Goal: Communication & Community: Answer question/provide support

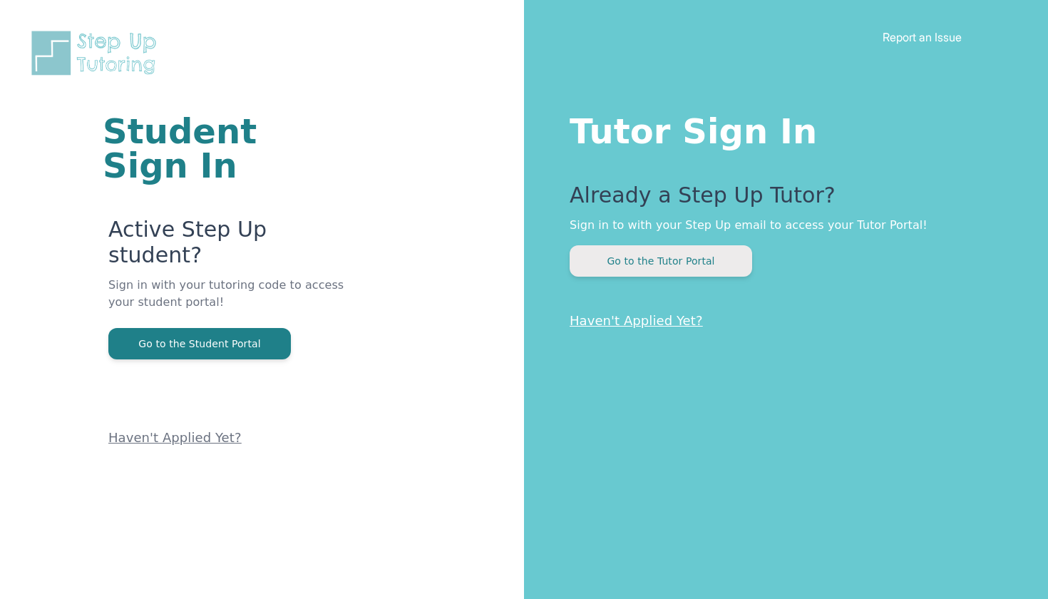
click at [680, 270] on button "Go to the Tutor Portal" at bounding box center [660, 260] width 182 height 31
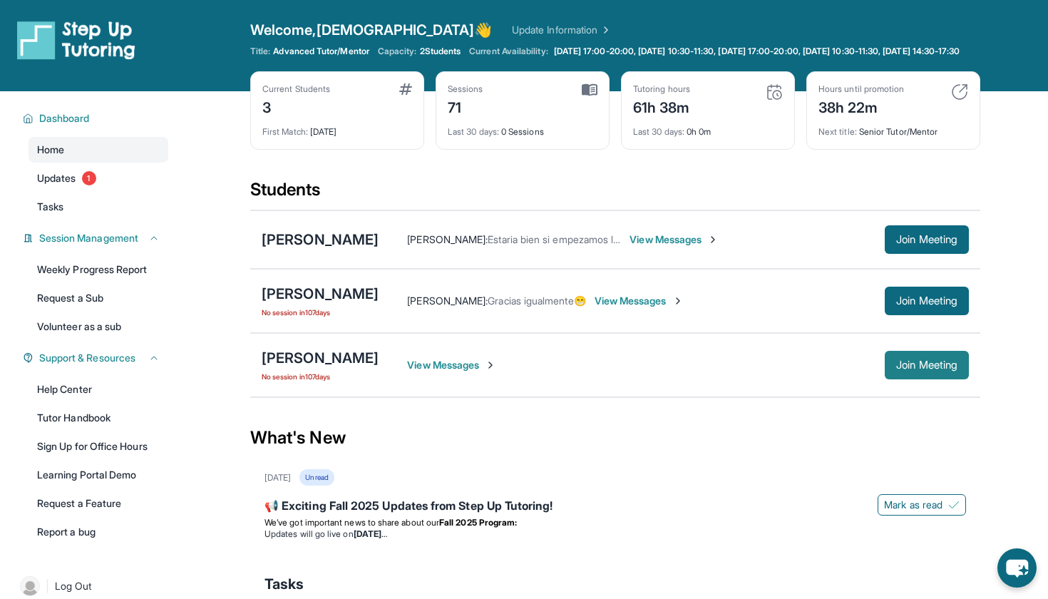
click at [907, 379] on button "Join Meeting" at bounding box center [927, 365] width 84 height 29
click at [489, 372] on span "View Messages" at bounding box center [451, 365] width 89 height 14
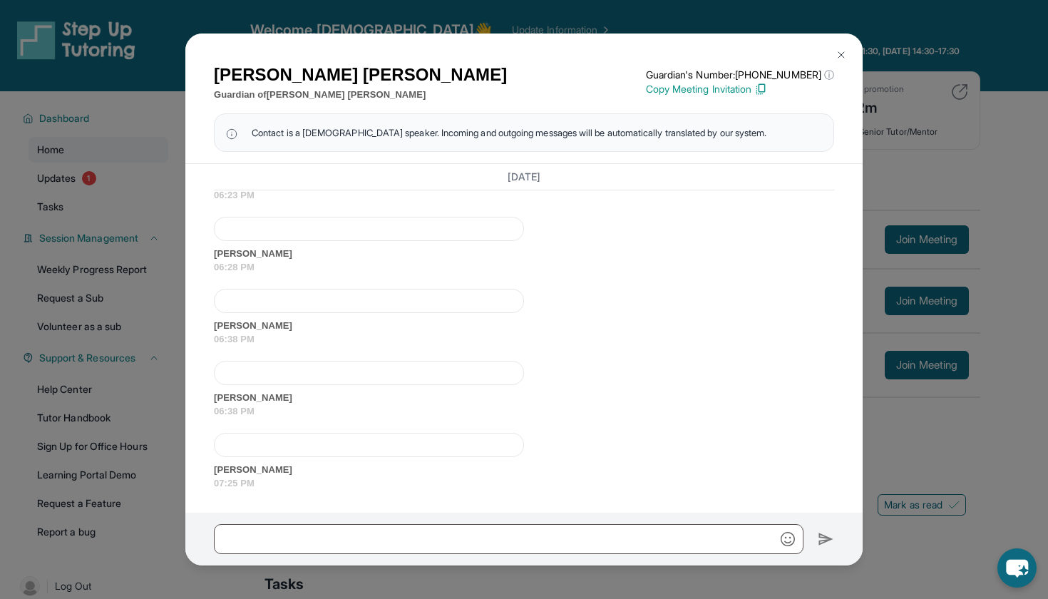
scroll to position [24264, 0]
click at [840, 53] on img at bounding box center [840, 54] width 11 height 11
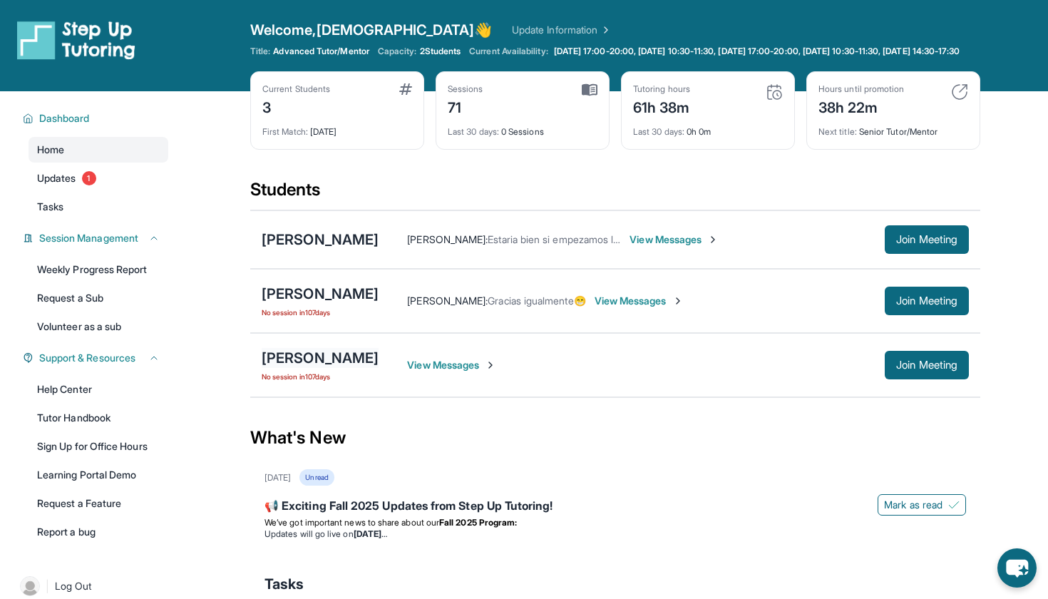
click at [342, 368] on div "[PERSON_NAME]" at bounding box center [320, 358] width 117 height 20
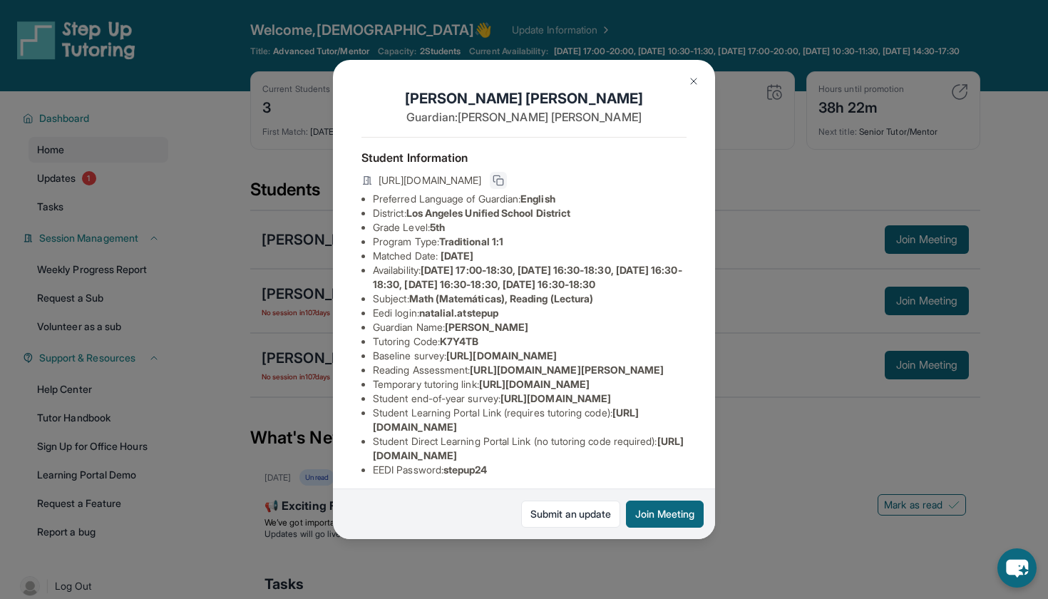
click at [500, 179] on icon at bounding box center [497, 178] width 6 height 6
click at [691, 81] on img at bounding box center [693, 81] width 11 height 11
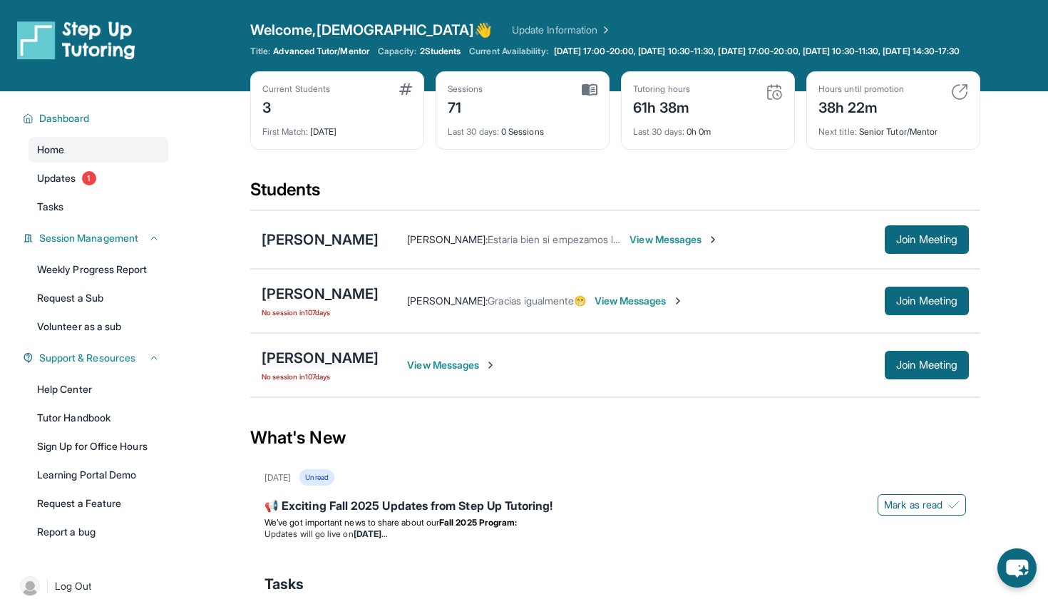
click at [341, 368] on div "[PERSON_NAME]" at bounding box center [320, 358] width 117 height 20
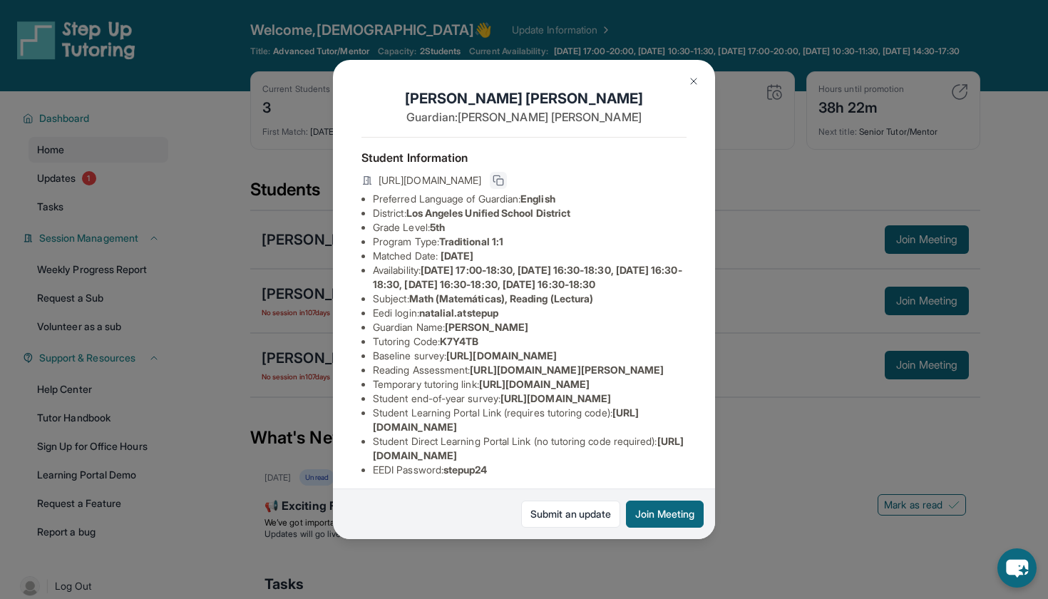
click at [504, 184] on icon at bounding box center [498, 180] width 11 height 11
click at [688, 77] on img at bounding box center [693, 81] width 11 height 11
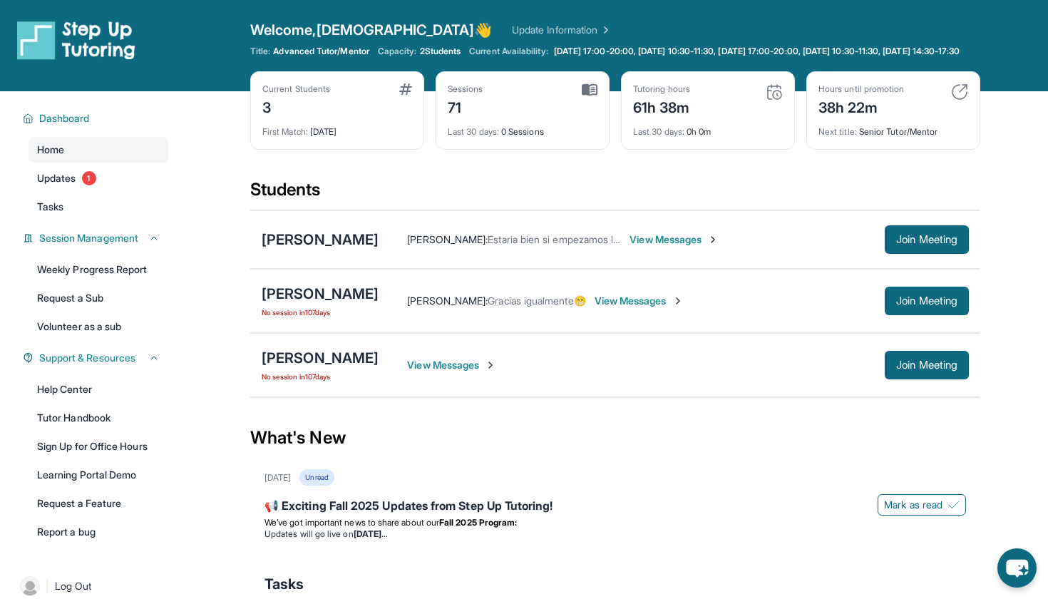
click at [566, 245] on span "Estaria bien si empezamos las classes hoy jueves a las 7 ?" at bounding box center [619, 239] width 262 height 12
click at [671, 247] on span "View Messages" at bounding box center [673, 239] width 89 height 14
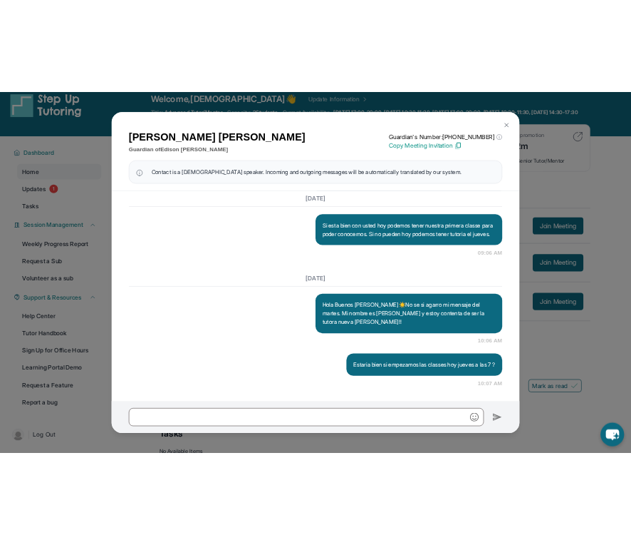
scroll to position [22, 0]
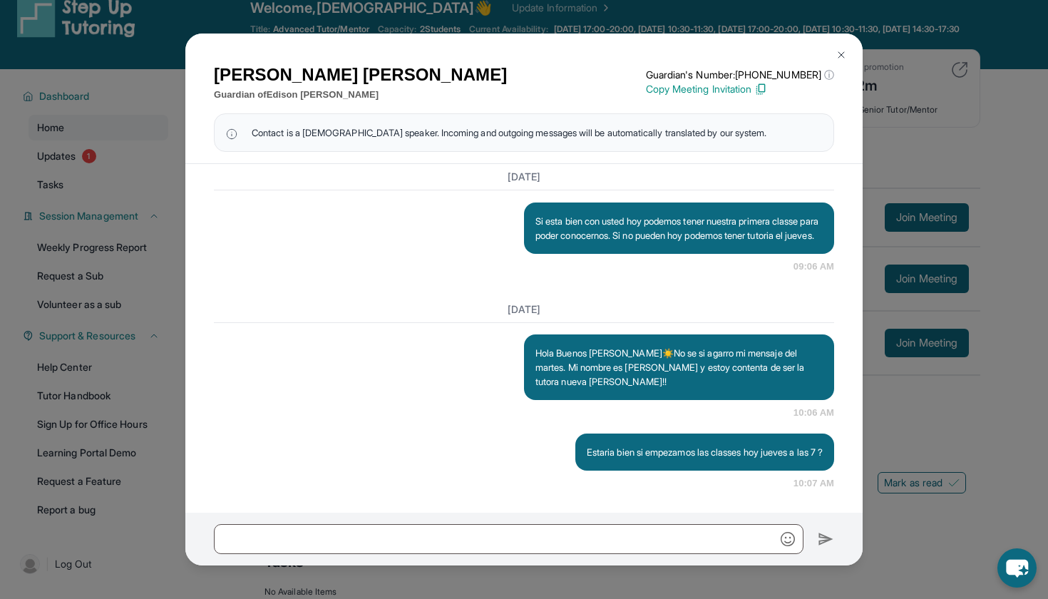
click at [842, 51] on img at bounding box center [840, 54] width 11 height 11
